Goal: Information Seeking & Learning: Learn about a topic

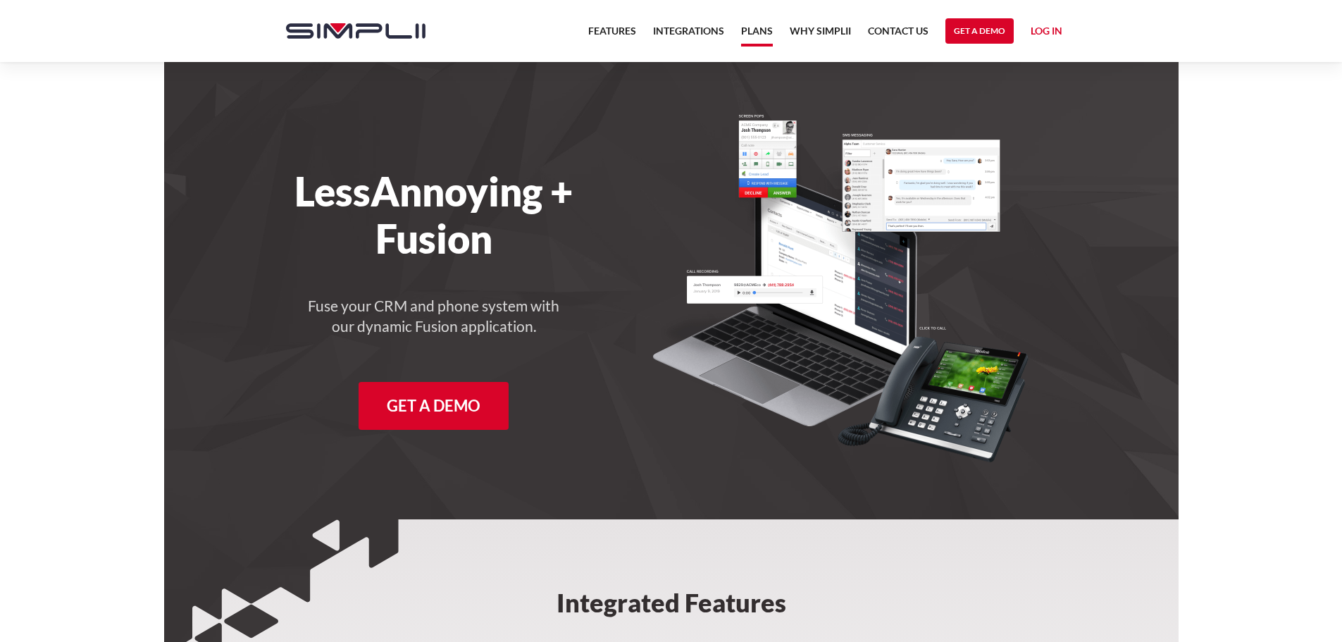
click at [758, 34] on link "Plans" at bounding box center [757, 35] width 32 height 24
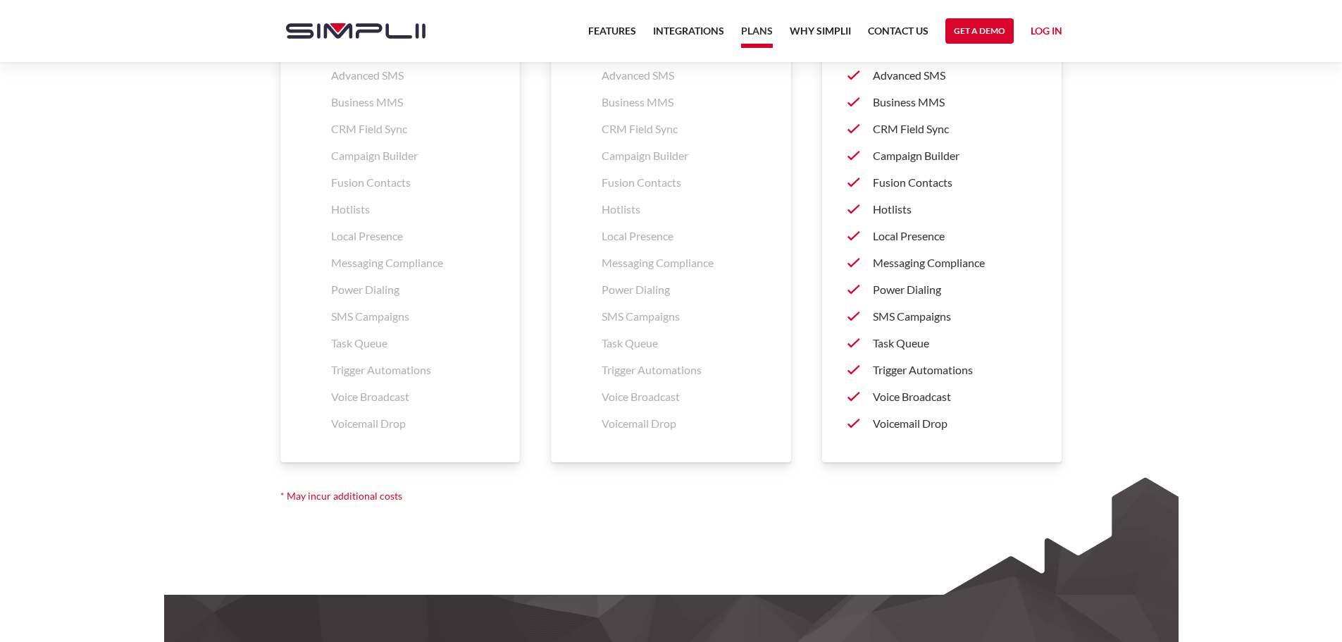
scroll to position [2278, 0]
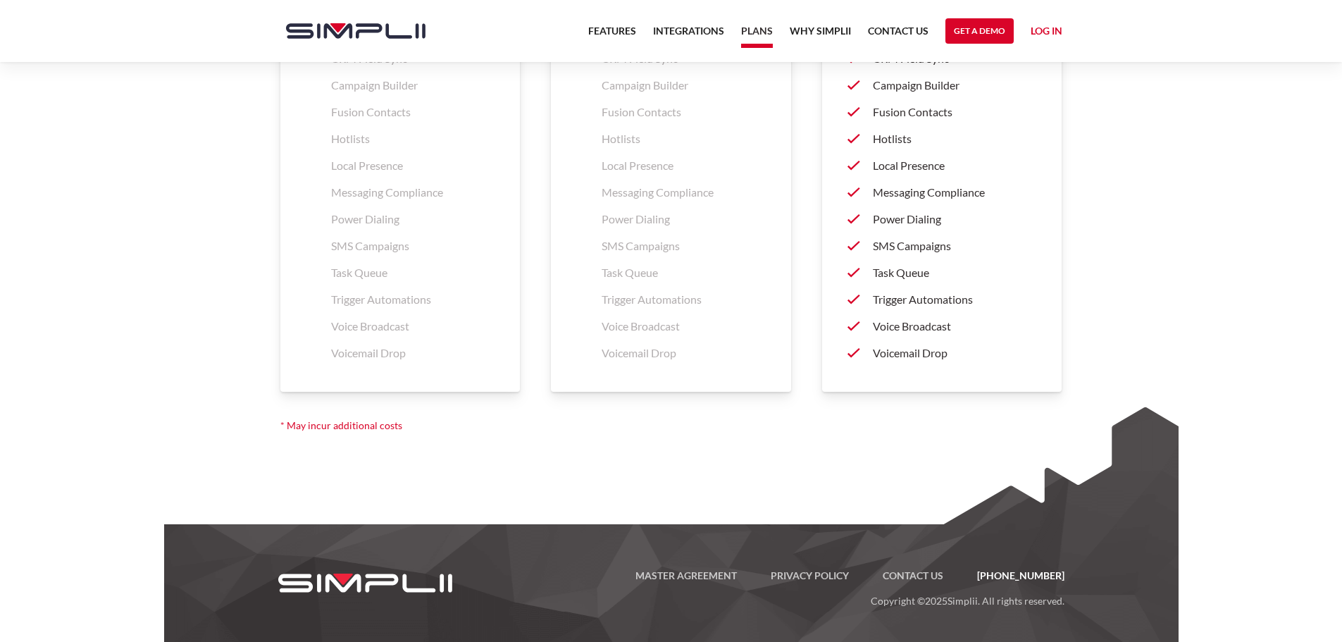
click at [1004, 572] on link "[PHONE_NUMBER]" at bounding box center [1012, 575] width 104 height 17
drag, startPoint x: 1067, startPoint y: 576, endPoint x: 993, endPoint y: 577, distance: 74.7
click at [993, 577] on div "Master Agreement Privacy Policy Contact US (888) 787-7670 Copyright © 2025 Simp…" at bounding box center [771, 571] width 600 height 95
copy link "[PHONE_NUMBER]"
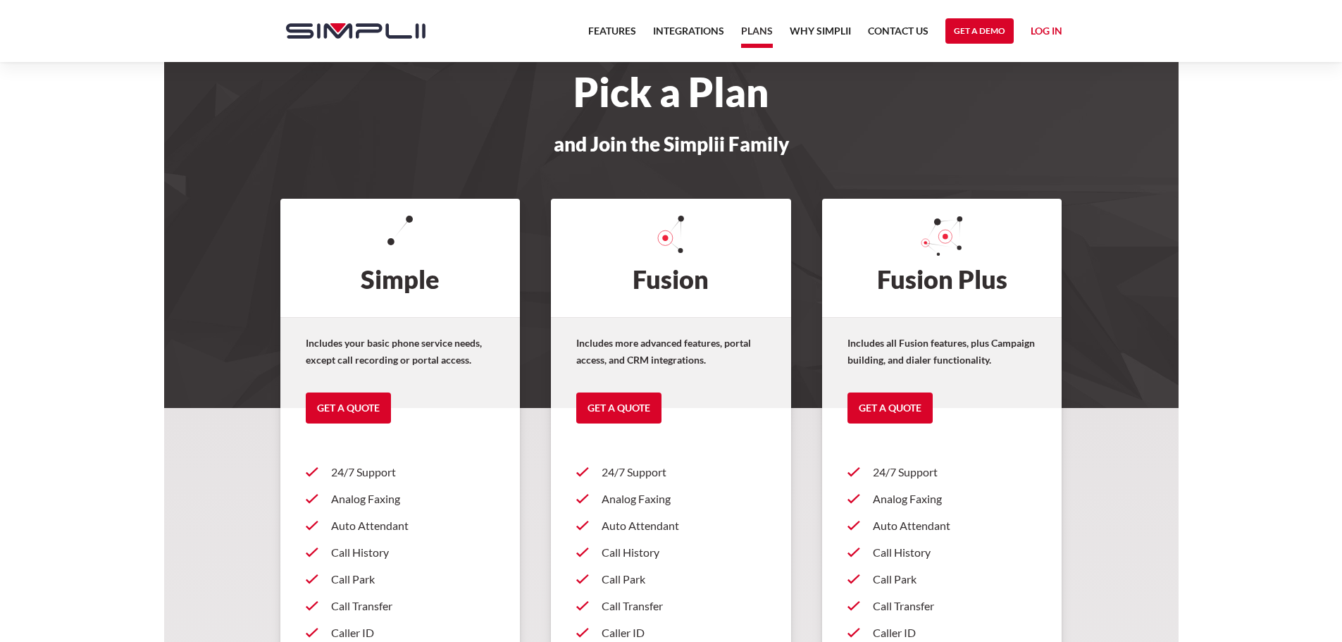
scroll to position [0, 0]
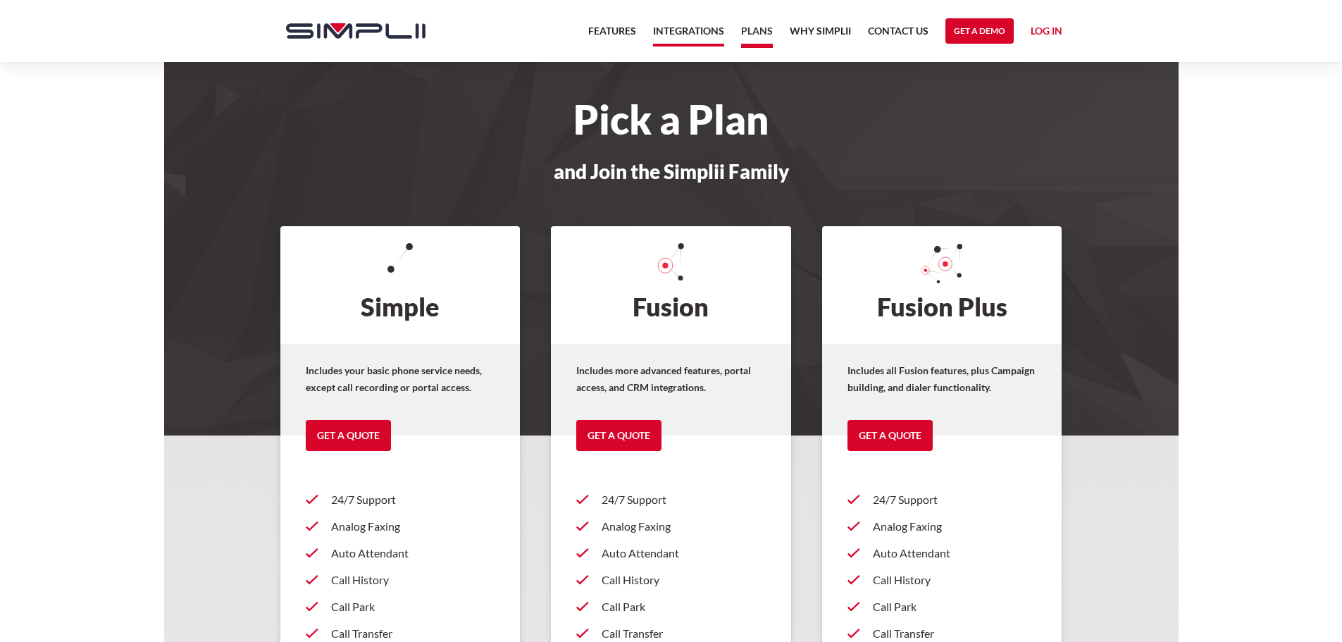
click at [684, 27] on link "Integrations" at bounding box center [688, 35] width 71 height 24
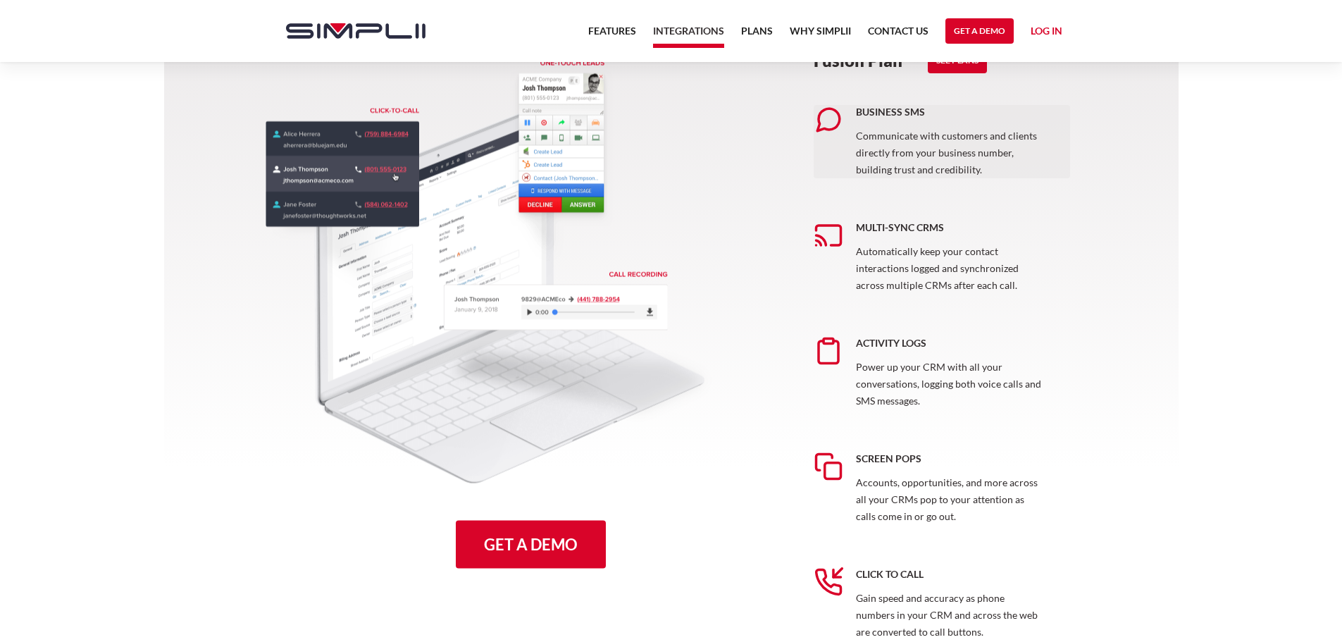
scroll to position [775, 0]
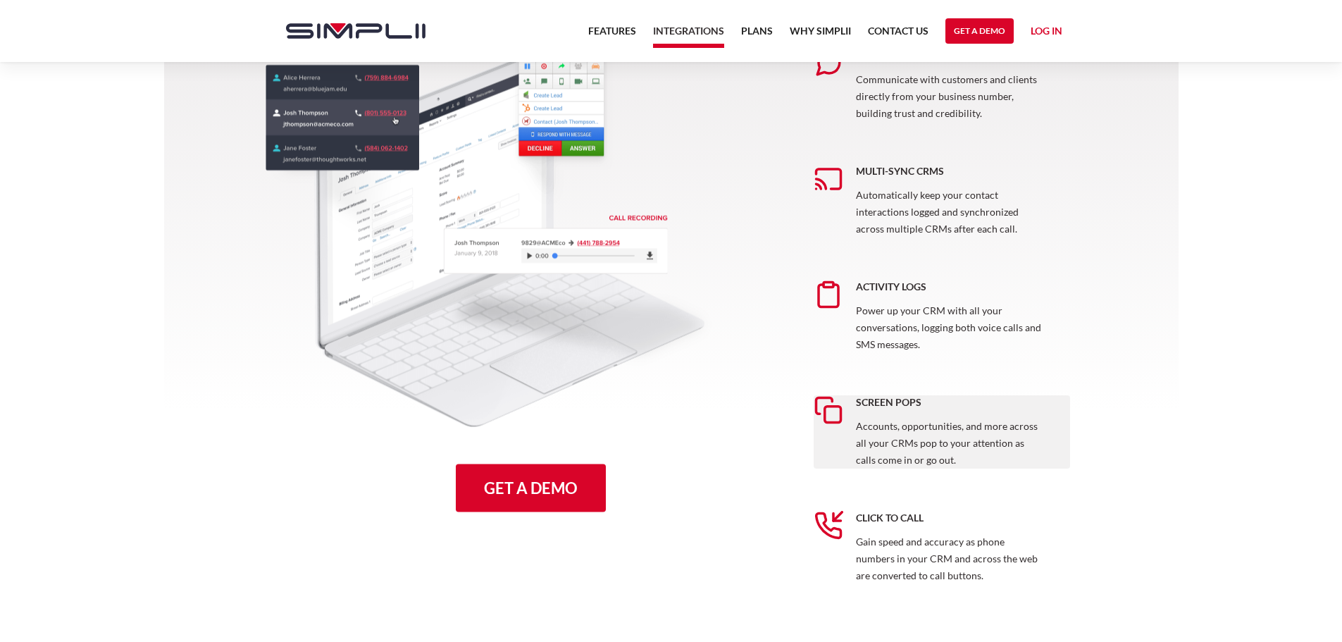
click at [906, 428] on p "Accounts, opportunities, and more across all your CRMs pop to your attention as…" at bounding box center [950, 443] width 189 height 51
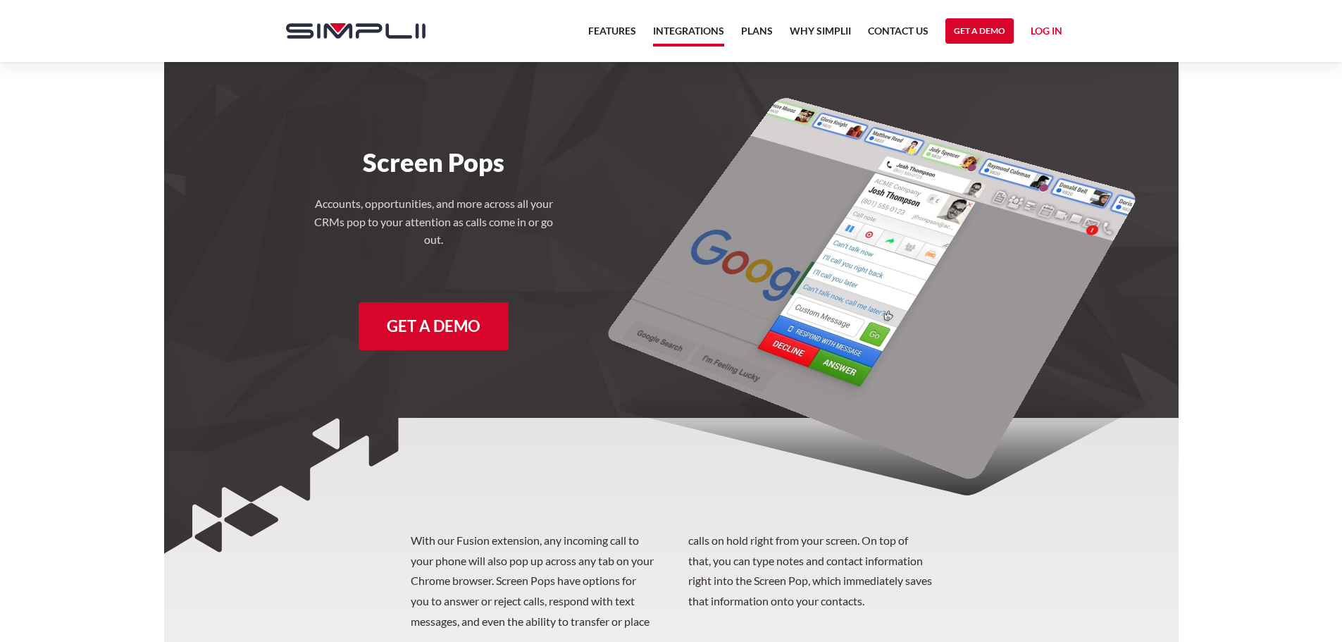
click at [704, 33] on link "Integrations" at bounding box center [688, 35] width 71 height 24
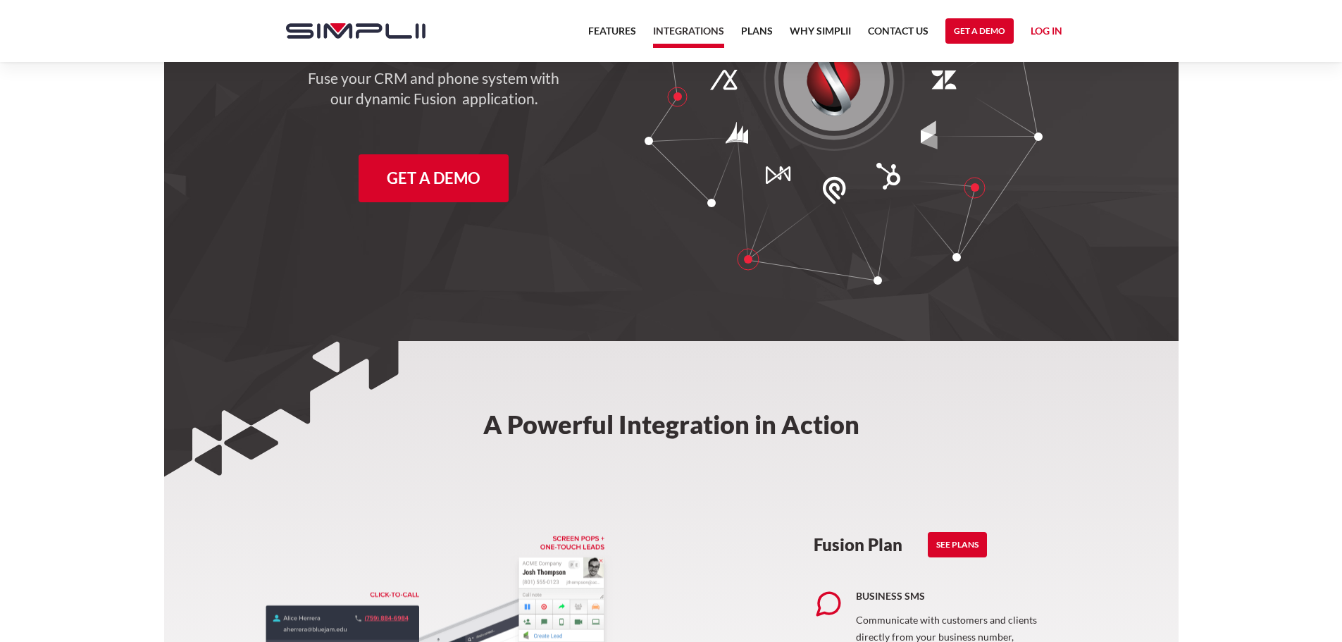
scroll to position [211, 0]
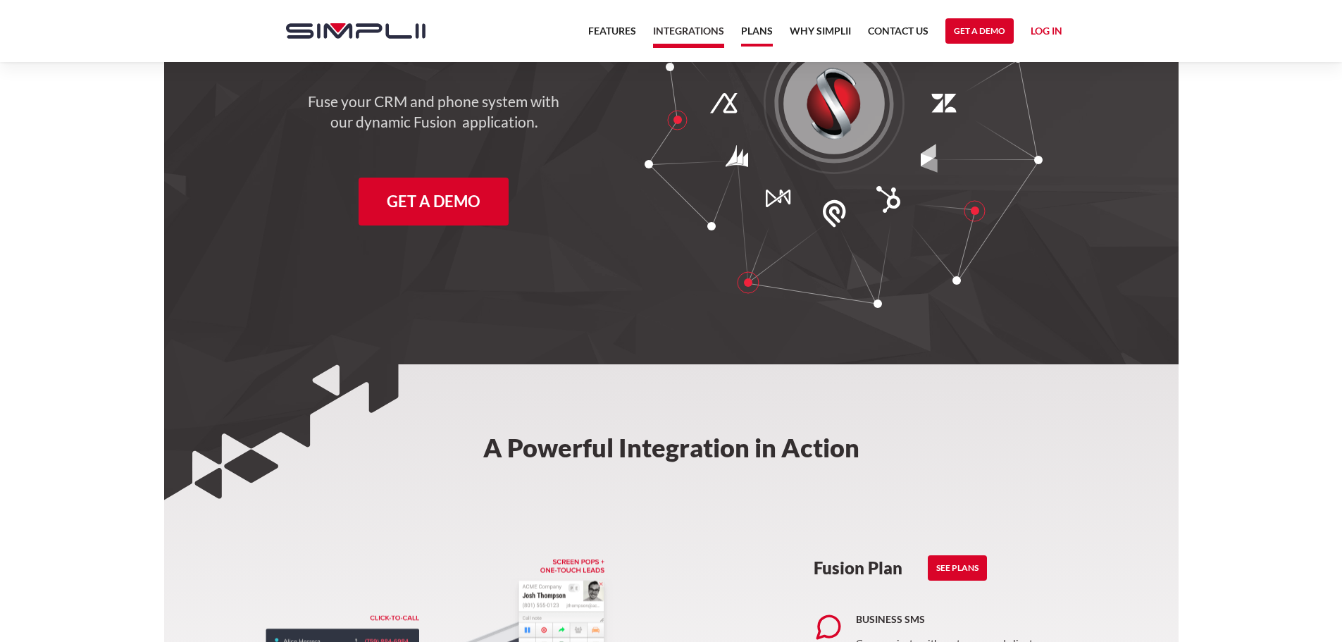
click at [754, 32] on link "Plans" at bounding box center [757, 35] width 32 height 24
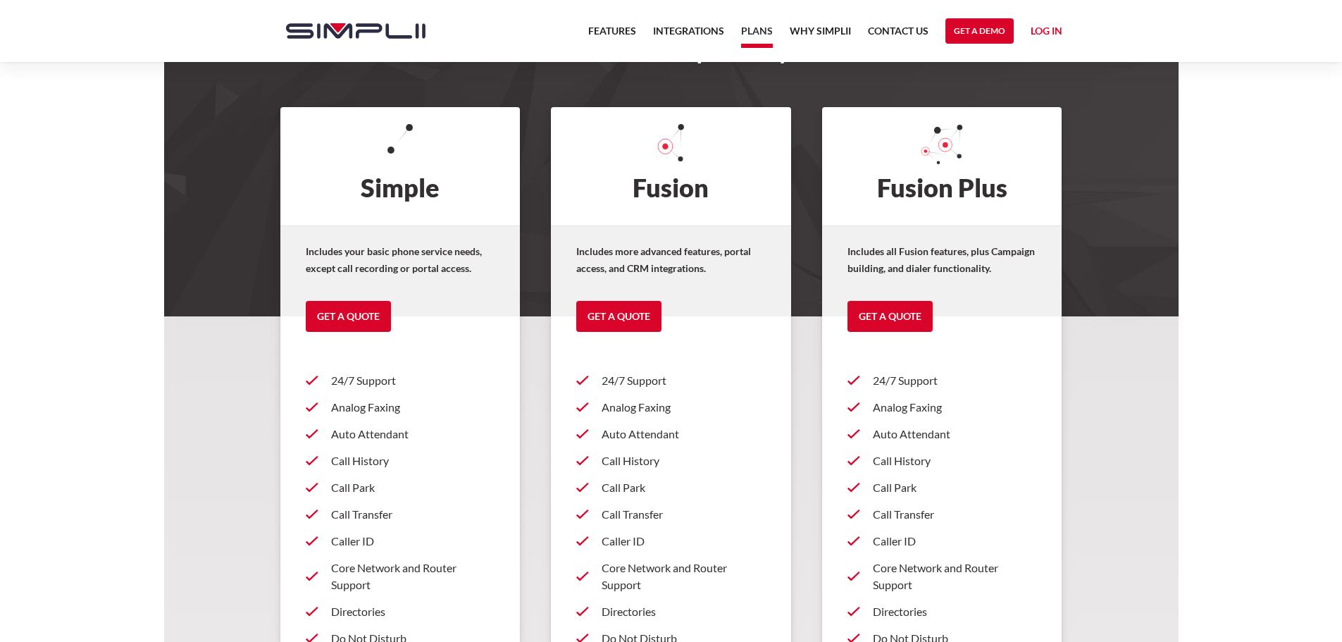
scroll to position [94, 0]
